Goal: Task Accomplishment & Management: Complete application form

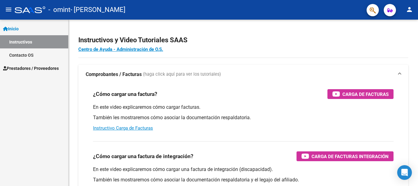
click at [34, 69] on span "Prestadores / Proveedores" at bounding box center [31, 68] width 56 height 7
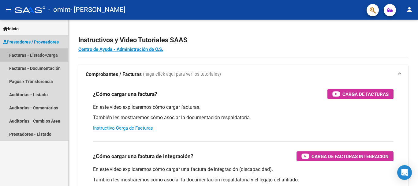
click at [49, 55] on link "Facturas - Listado/Carga" at bounding box center [34, 54] width 68 height 13
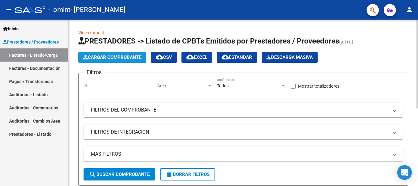
click at [112, 58] on span "Cargar Comprobante" at bounding box center [112, 57] width 58 height 6
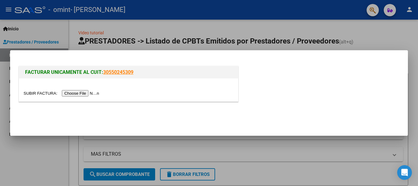
click at [93, 91] on input "file" at bounding box center [62, 93] width 77 height 6
click at [83, 93] on input "file" at bounding box center [62, 93] width 77 height 6
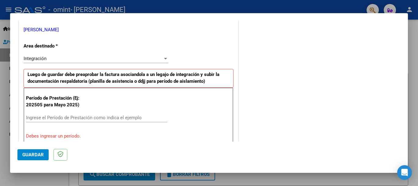
scroll to position [153, 0]
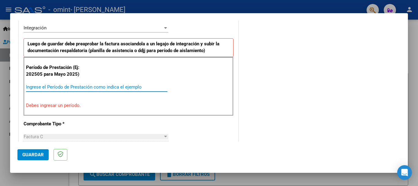
click at [41, 86] on input "Ingrese el Período de Prestación como indica el ejemplo" at bounding box center [96, 87] width 141 height 6
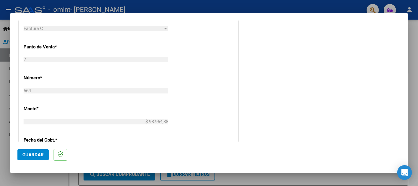
scroll to position [276, 0]
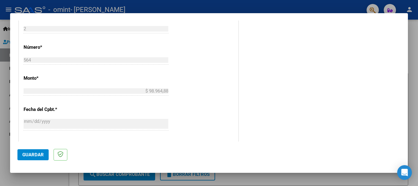
type input "202508"
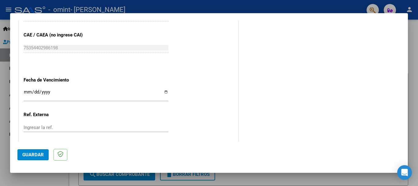
scroll to position [418, 0]
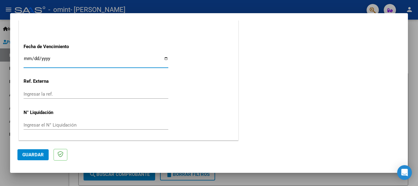
click at [25, 57] on input "Ingresar la fecha" at bounding box center [96, 61] width 145 height 10
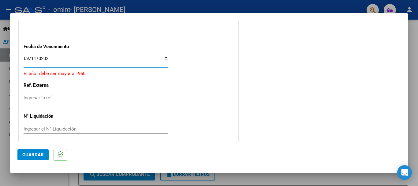
type input "[DATE]"
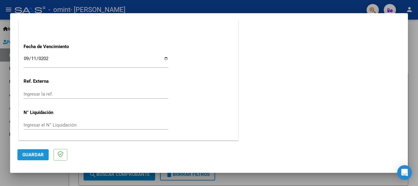
click at [33, 155] on span "Guardar" at bounding box center [32, 155] width 21 height 6
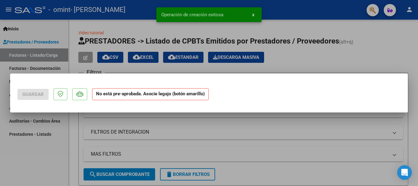
scroll to position [0, 0]
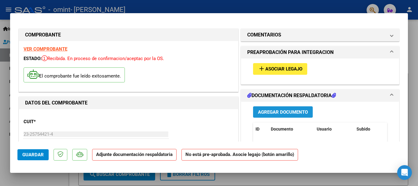
click at [295, 113] on span "Agregar Documento" at bounding box center [283, 112] width 50 height 6
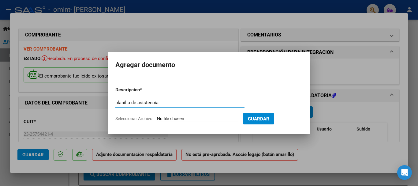
type input "planilla de asistencia"
click at [205, 116] on input "Seleccionar Archivo" at bounding box center [197, 119] width 81 height 6
click at [135, 117] on span "Seleccionar Archivo" at bounding box center [133, 118] width 37 height 5
click at [157, 117] on input "Seleccionar Archivo" at bounding box center [197, 119] width 81 height 6
type input "C:\fakepath\Documento 62.pdf"
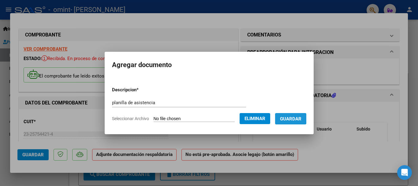
click at [301, 118] on span "Guardar" at bounding box center [290, 119] width 21 height 6
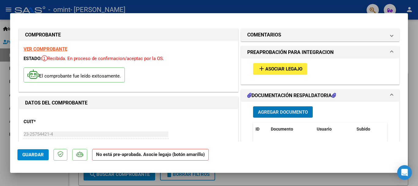
scroll to position [31, 0]
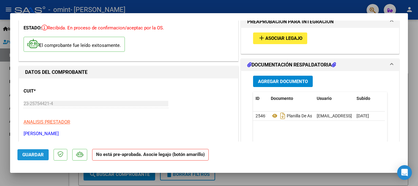
click at [39, 154] on span "Guardar" at bounding box center [32, 155] width 21 height 6
